Goal: Information Seeking & Learning: Learn about a topic

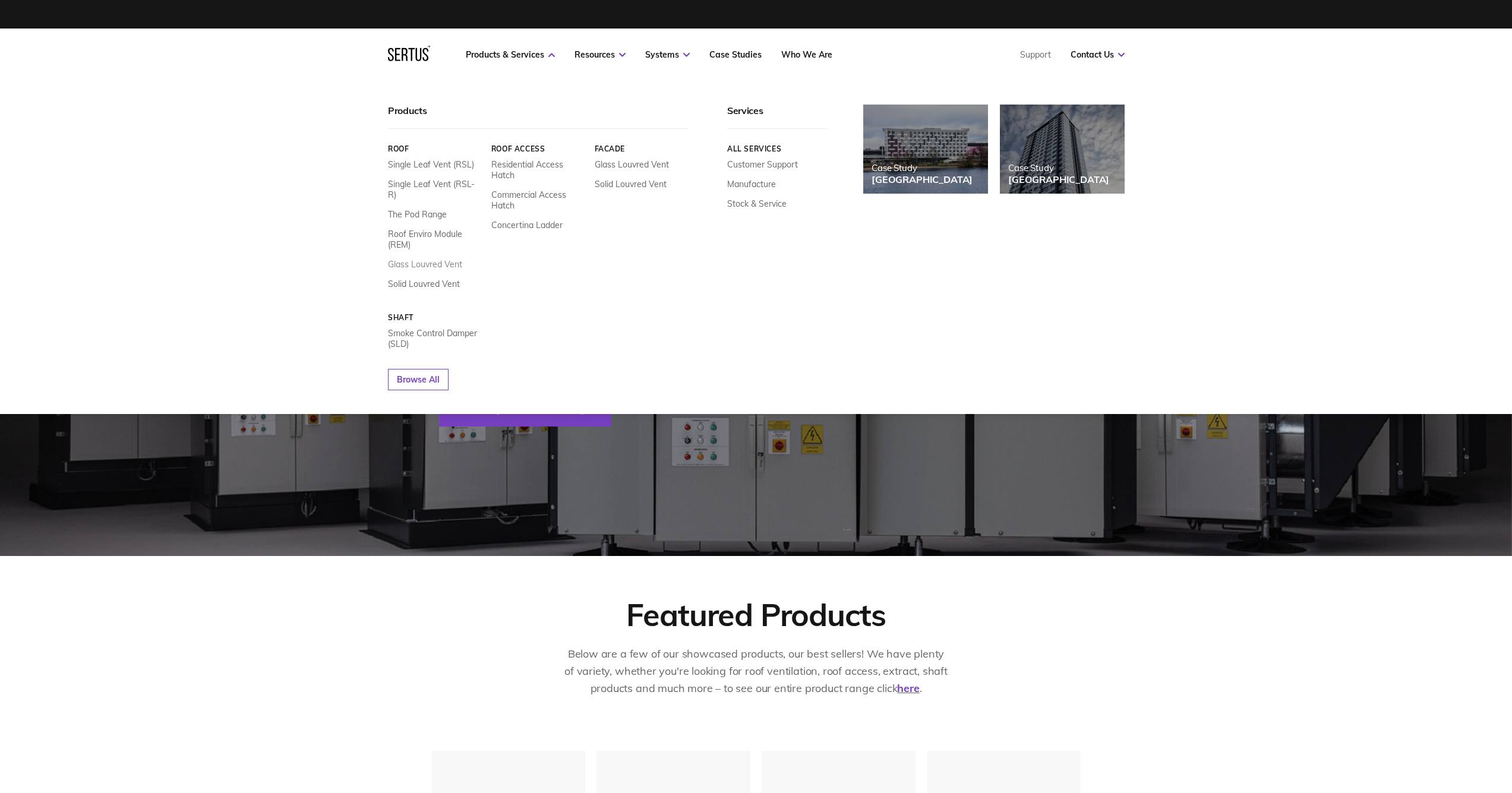
click at [443, 259] on link "Glass Louvred Vent" at bounding box center [425, 264] width 74 height 11
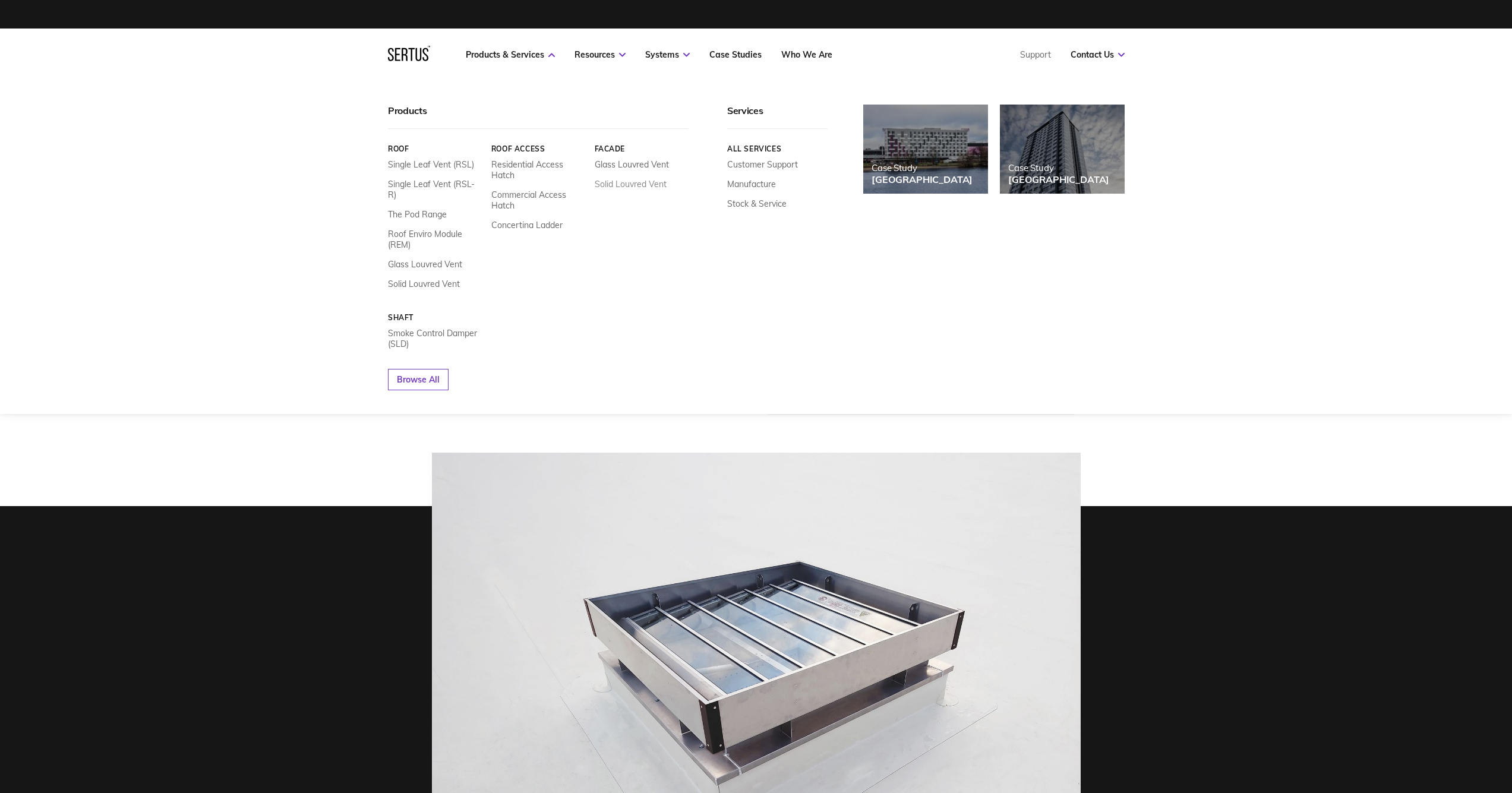
click at [603, 186] on link "Solid Louvred Vent" at bounding box center [630, 183] width 72 height 11
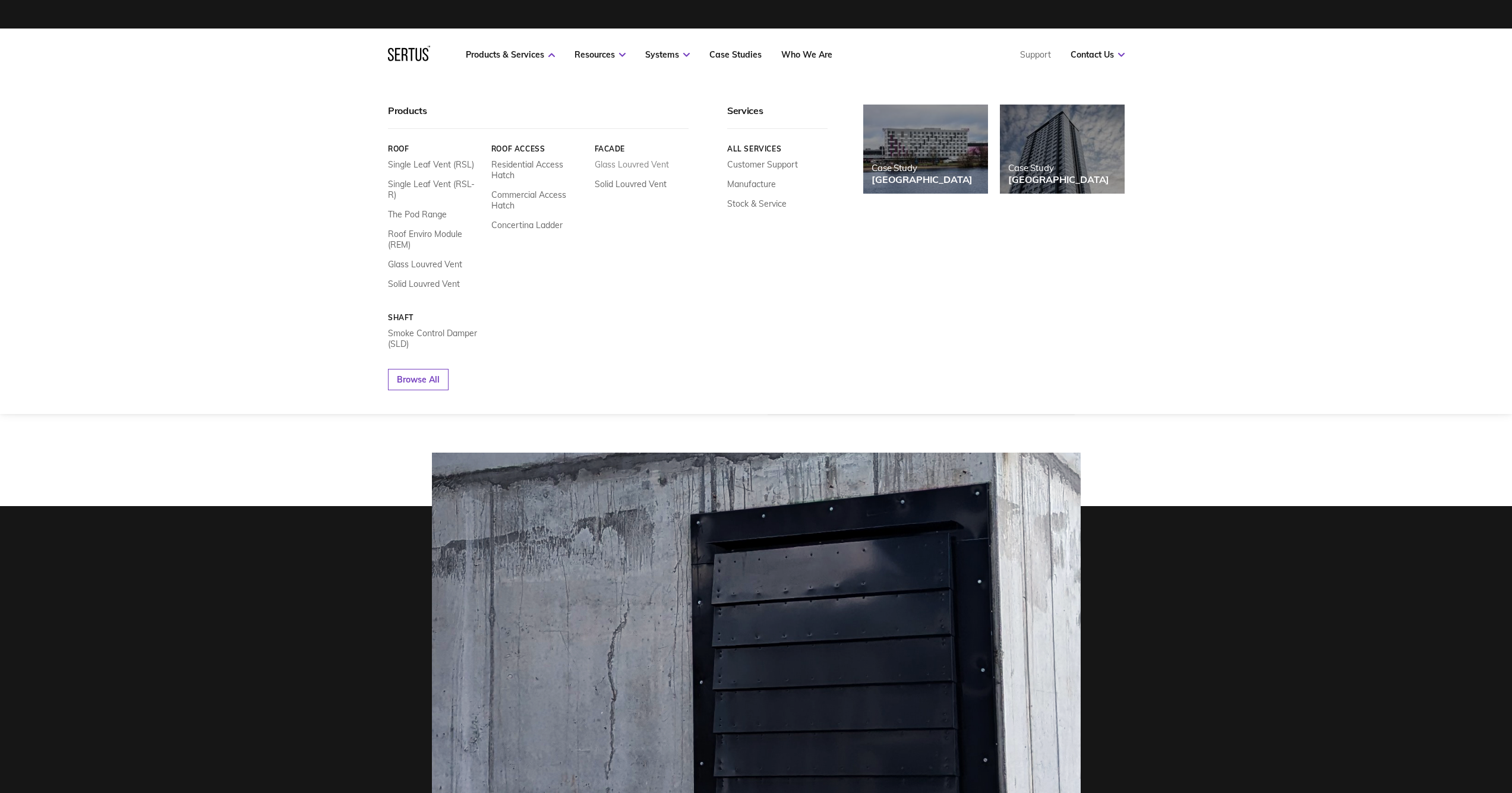
click at [631, 166] on link "Glass Louvred Vent" at bounding box center [631, 164] width 74 height 11
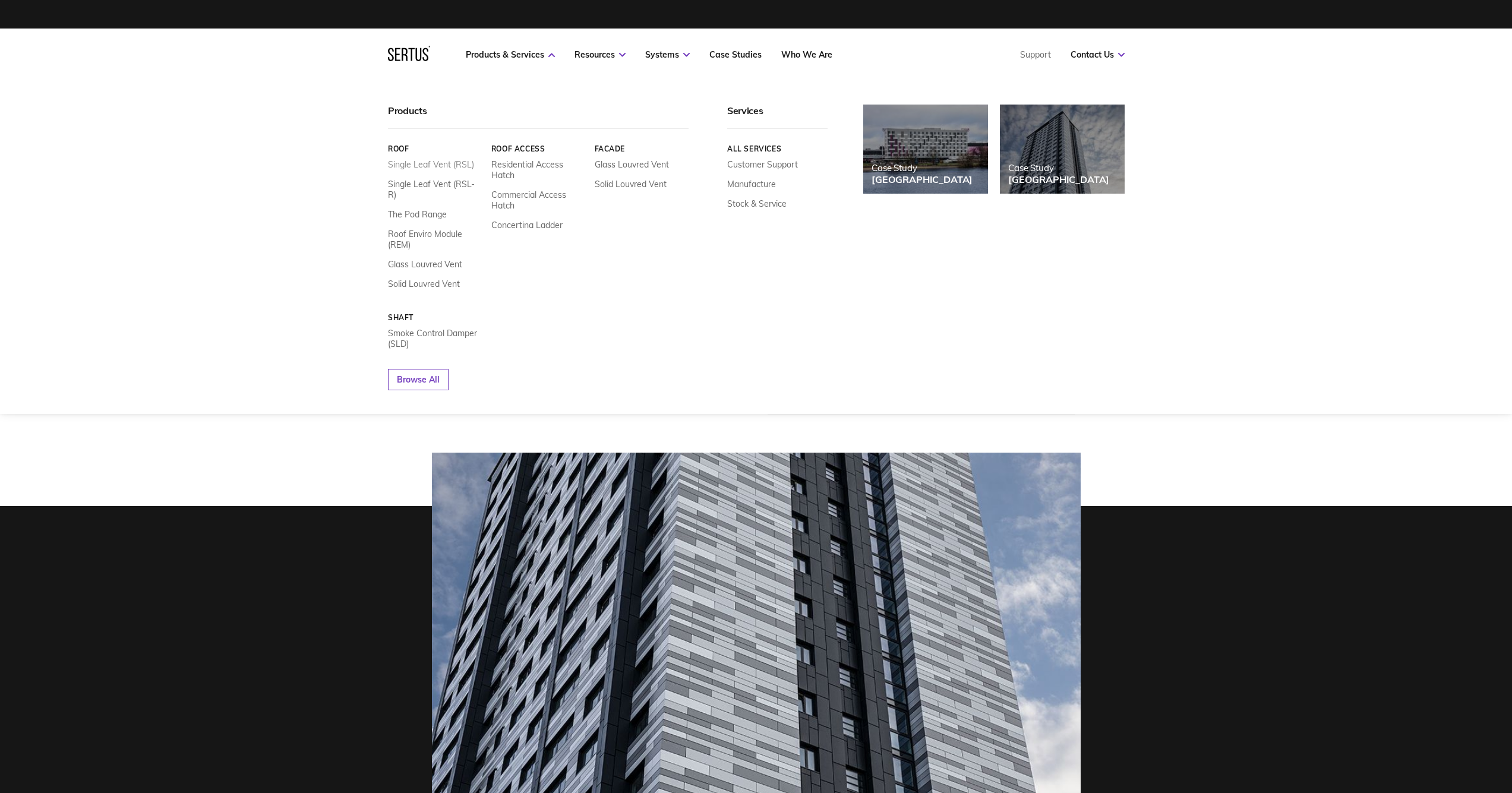
click at [420, 166] on link "Single Leaf Vent (RSL)" at bounding box center [431, 164] width 86 height 11
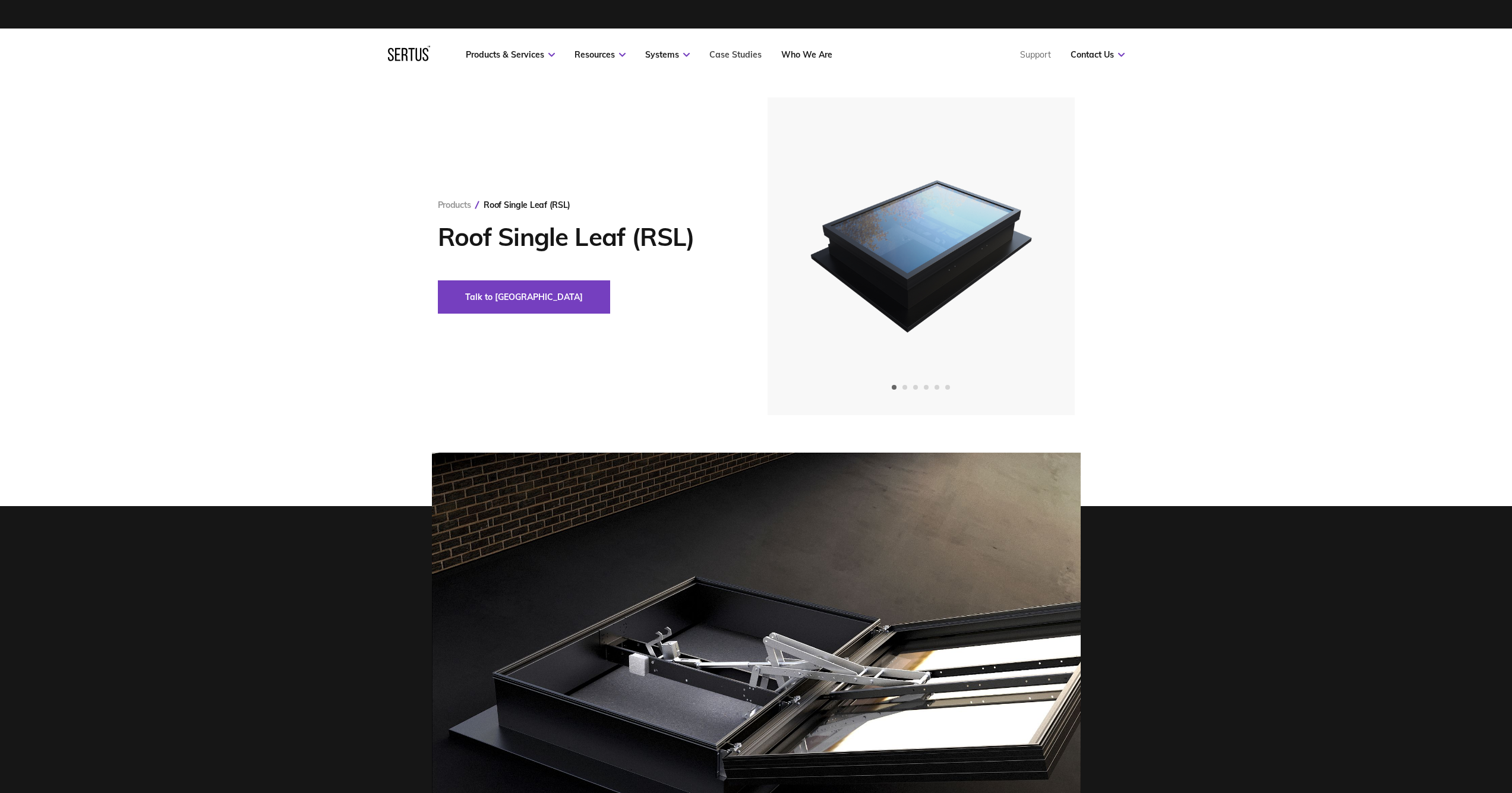
click at [744, 55] on link "Case Studies" at bounding box center [736, 54] width 52 height 11
